Goal: Task Accomplishment & Management: Complete application form

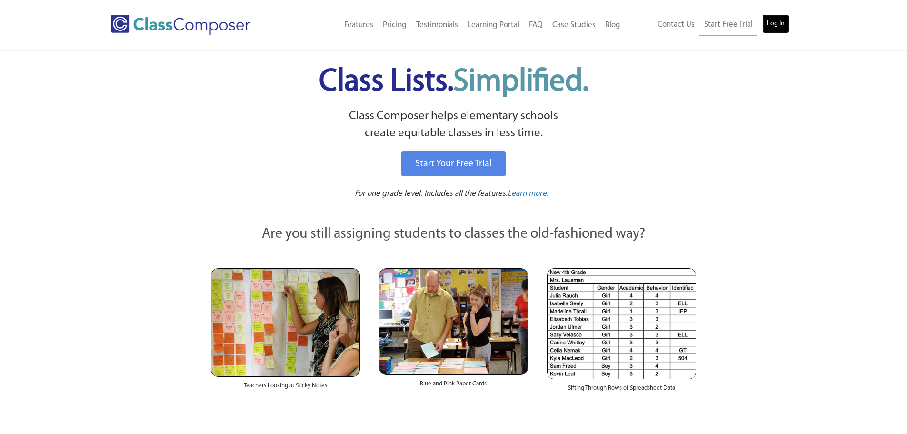
click at [777, 26] on link "Log In" at bounding box center [776, 23] width 27 height 19
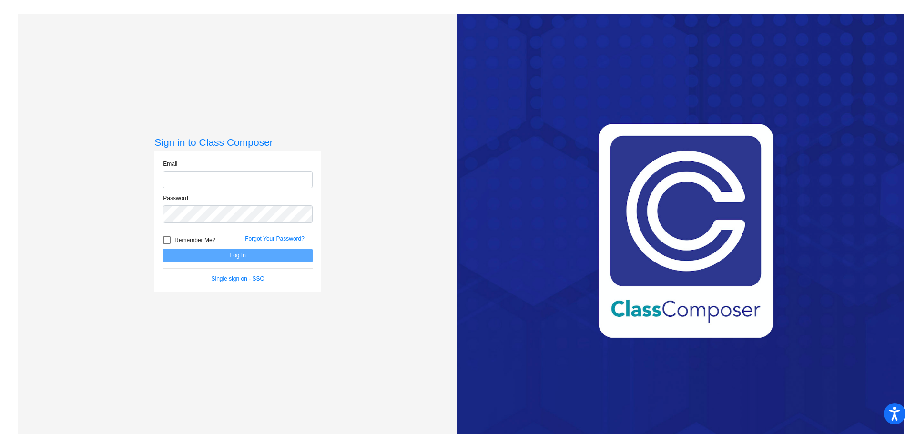
click at [186, 179] on input "email" at bounding box center [238, 180] width 150 height 18
type input "[PERSON_NAME][EMAIL_ADDRESS][PERSON_NAME][DOMAIN_NAME]"
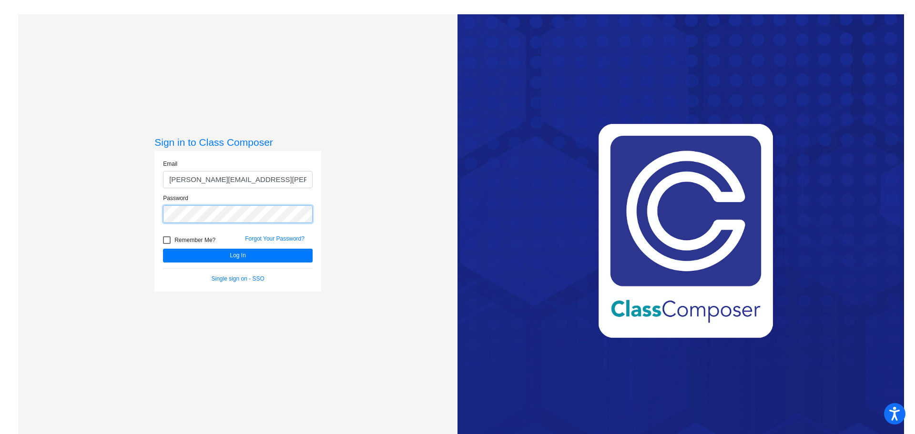
click at [163, 249] on button "Log In" at bounding box center [238, 256] width 150 height 14
click at [127, 210] on div "Sign in to Class Composer Email [PERSON_NAME][EMAIL_ADDRESS][PERSON_NAME][DOMAI…" at bounding box center [237, 231] width 439 height 434
click at [163, 249] on button "Log In" at bounding box center [238, 256] width 150 height 14
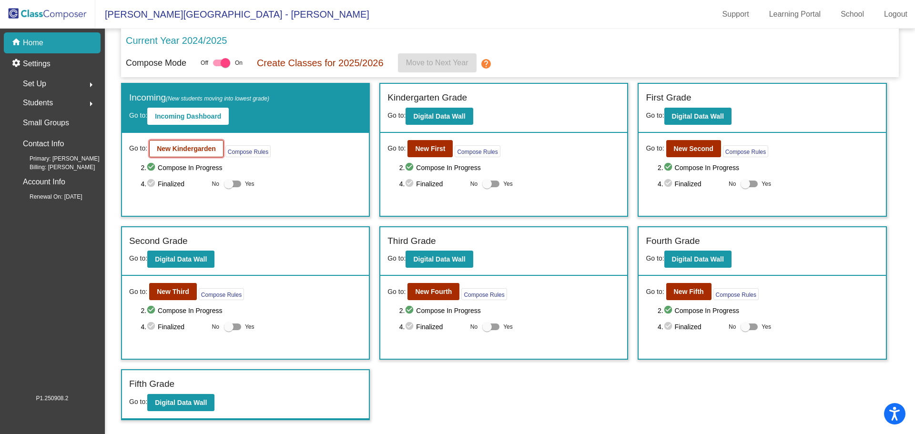
click at [192, 151] on b "New Kindergarden" at bounding box center [186, 149] width 59 height 8
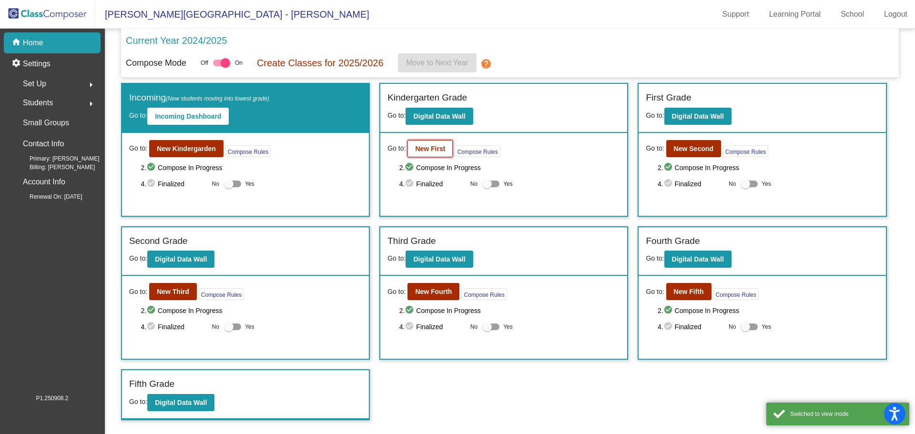
click at [438, 152] on b "New First" at bounding box center [430, 149] width 30 height 8
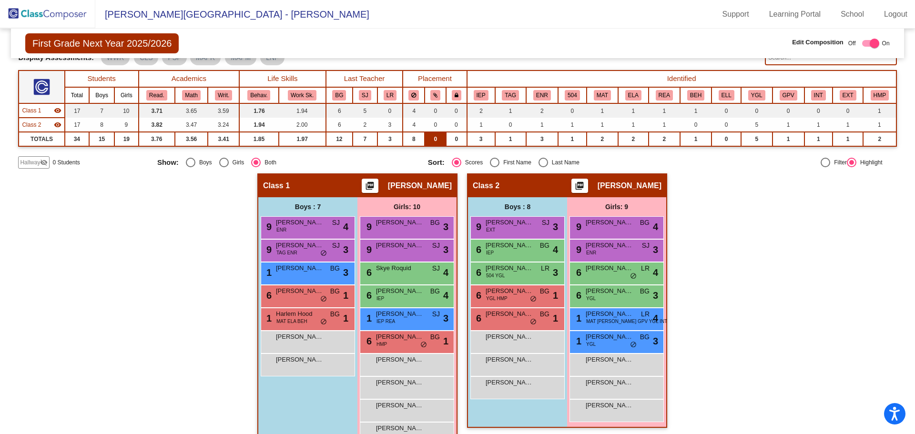
scroll to position [65, 0]
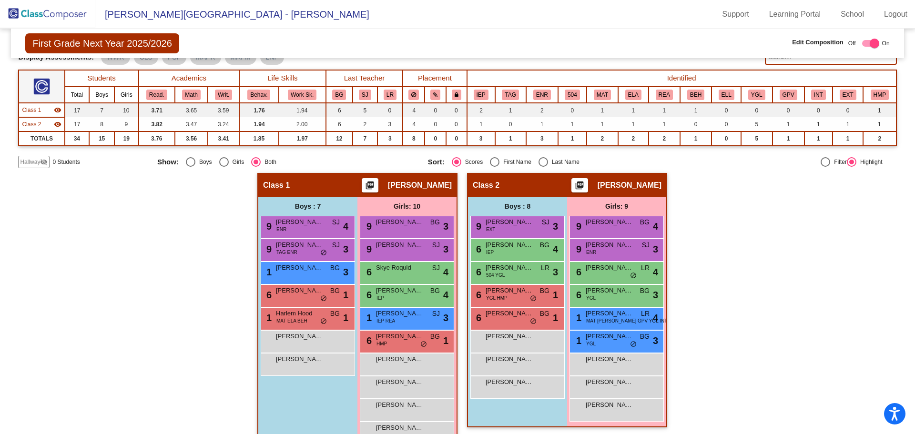
click at [32, 155] on div "Display Scores for Years: [DATE] - [DATE] [DATE] - [DATE] Grade/Archive Student…" at bounding box center [457, 83] width 878 height 169
click at [33, 159] on span "Hallway" at bounding box center [30, 162] width 20 height 9
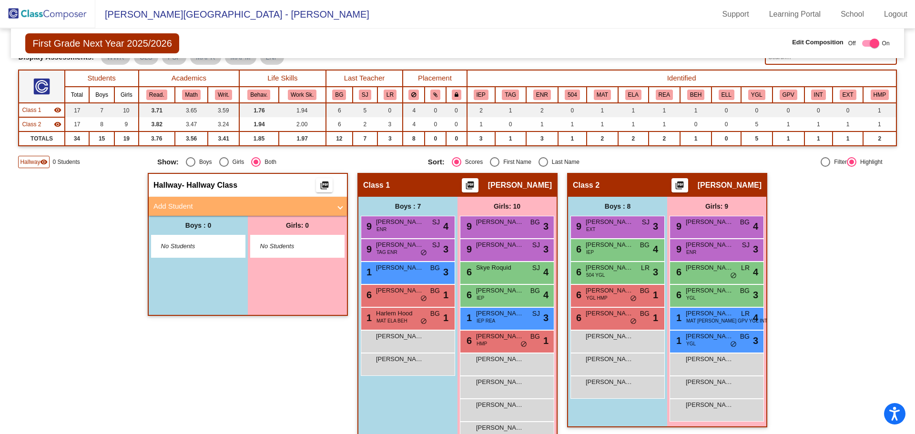
click at [180, 206] on mat-panel-title "Add Student" at bounding box center [241, 206] width 177 height 11
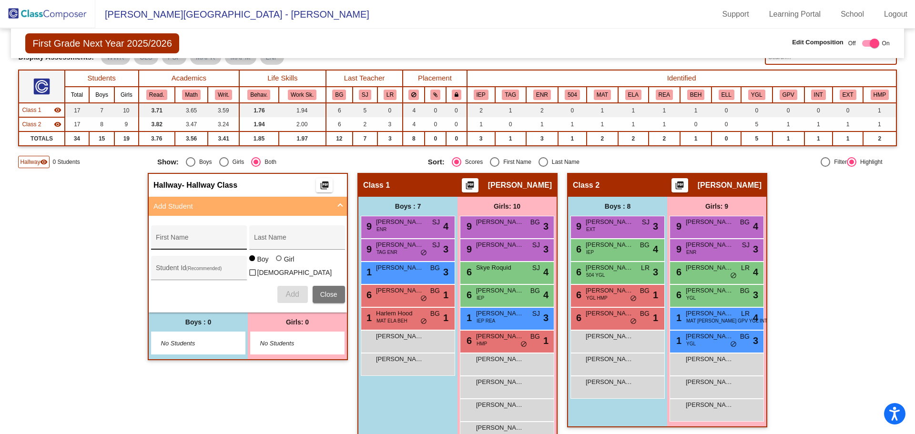
click at [172, 235] on div "First Name" at bounding box center [199, 241] width 86 height 20
type input "Khaleesi"
type input "Gosselin"
type input "274785"
click at [276, 261] on div at bounding box center [279, 258] width 6 height 6
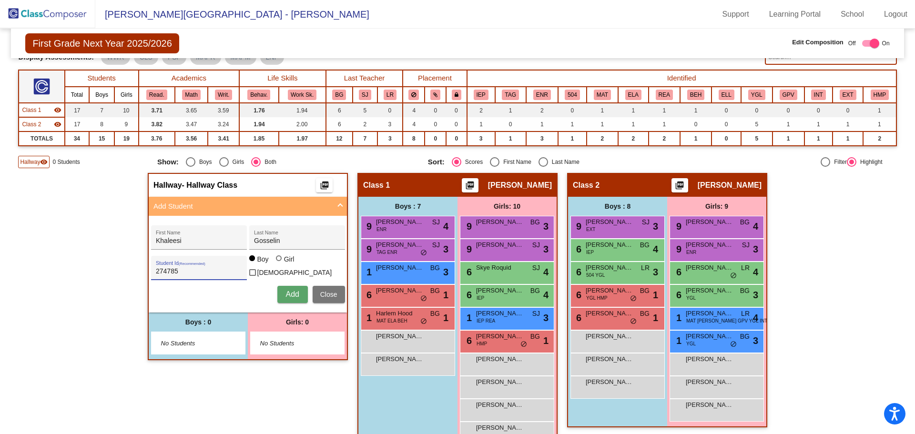
click at [279, 263] on input "Girl" at bounding box center [279, 263] width 0 height 0
radio input "true"
click at [286, 286] on button "Add" at bounding box center [292, 294] width 30 height 17
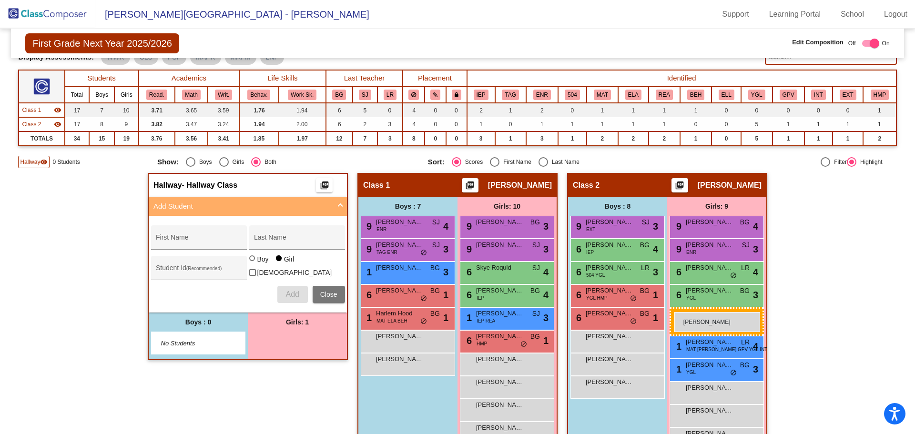
drag, startPoint x: 300, startPoint y: 341, endPoint x: 674, endPoint y: 312, distance: 375.0
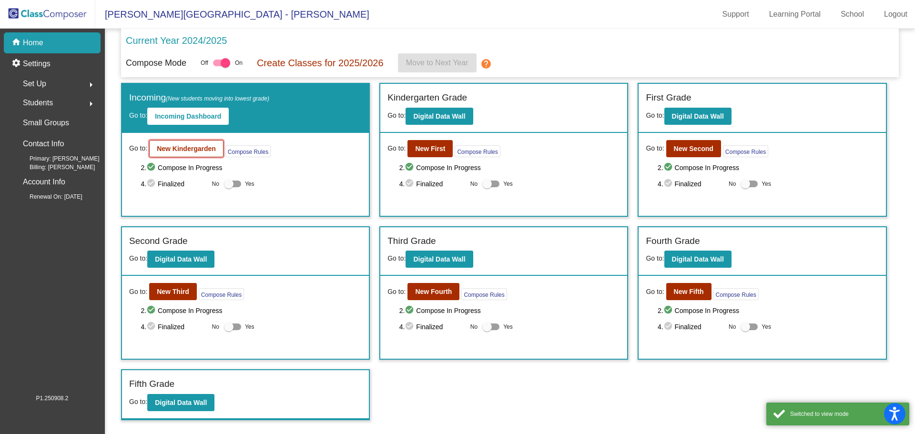
click at [174, 150] on b "New Kindergarden" at bounding box center [186, 149] width 59 height 8
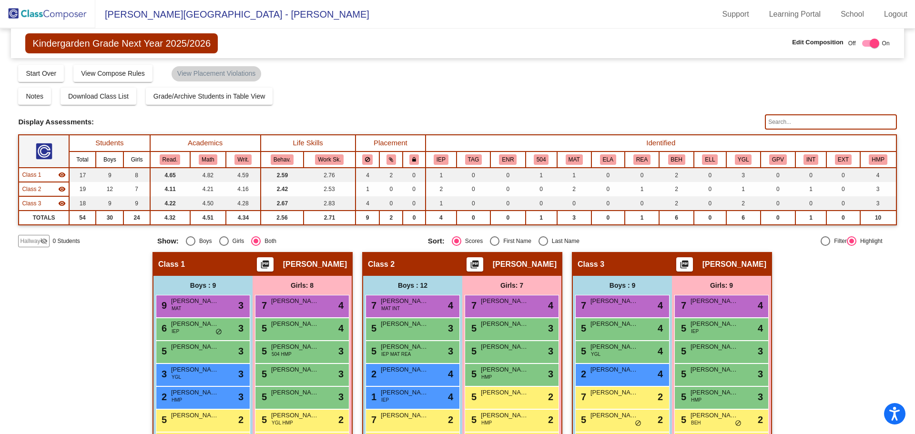
click at [33, 238] on span "Hallway" at bounding box center [30, 241] width 20 height 9
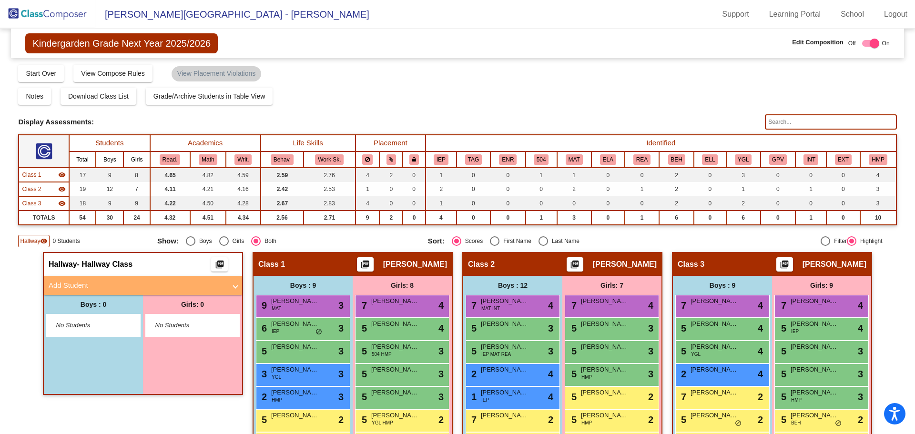
click at [83, 280] on mat-panel-title "Add Student" at bounding box center [137, 285] width 177 height 11
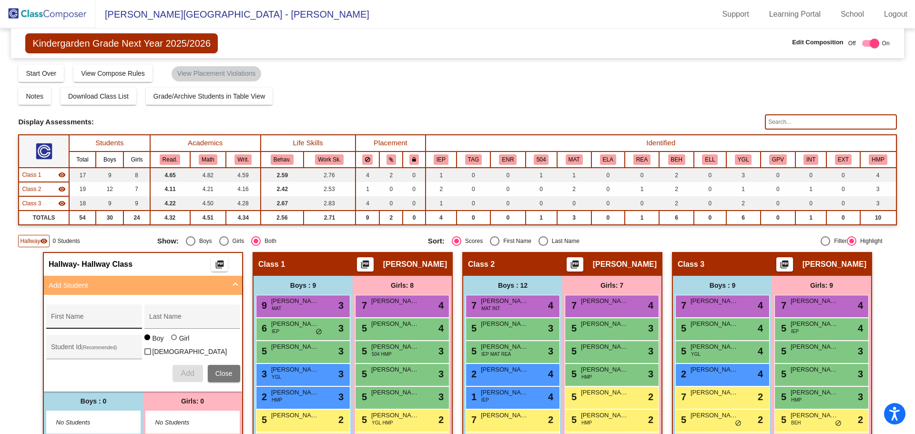
click at [60, 316] on div "First Name" at bounding box center [94, 320] width 86 height 20
click at [67, 319] on input "First Name" at bounding box center [94, 320] width 86 height 8
type input "[PERSON_NAME]"
type input "Prasnick"
type input "274749"
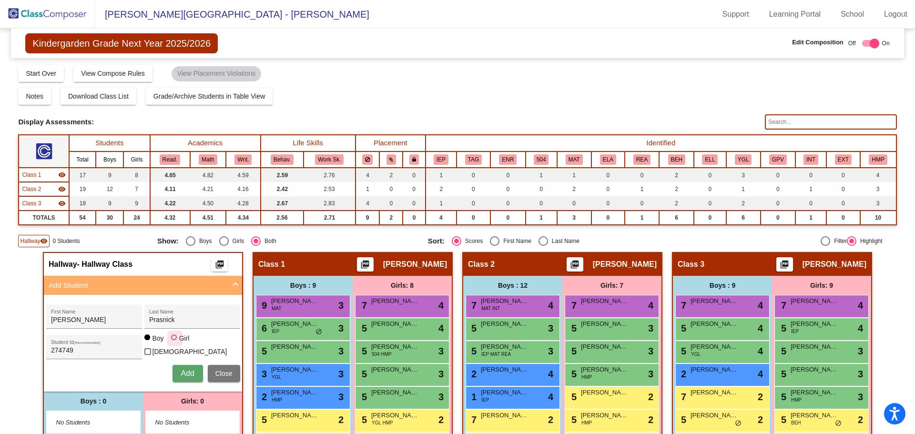
click at [171, 340] on div at bounding box center [174, 337] width 6 height 6
click at [174, 342] on input "Girl" at bounding box center [174, 342] width 0 height 0
radio input "true"
click at [185, 369] on span "Add" at bounding box center [187, 373] width 13 height 8
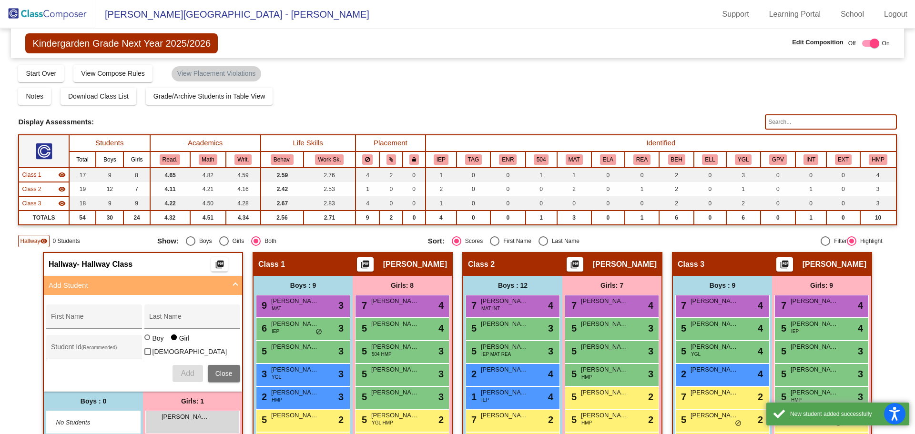
scroll to position [8, 0]
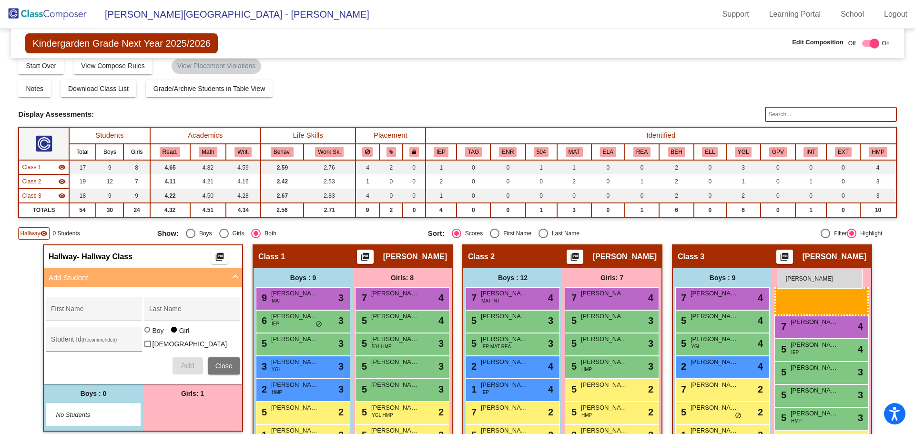
drag, startPoint x: 194, startPoint y: 418, endPoint x: 776, endPoint y: 268, distance: 601.0
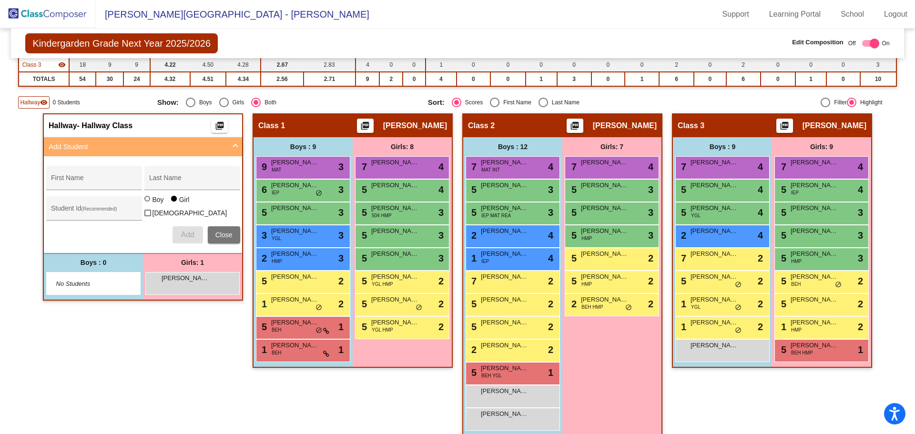
scroll to position [135, 0]
